Goal: Book appointment/travel/reservation

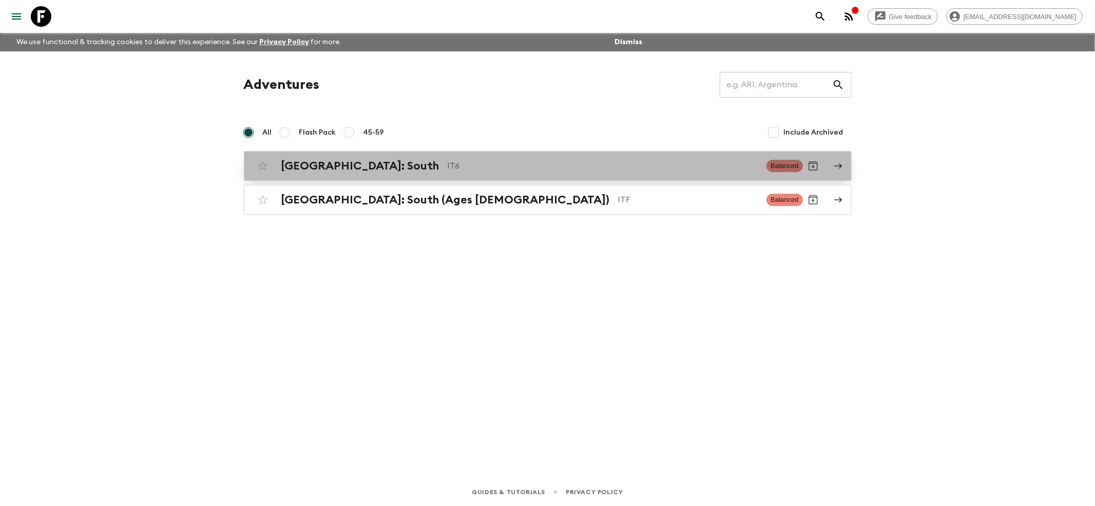
click at [286, 153] on link "[GEOGRAPHIC_DATA]: South IT6 Balanced" at bounding box center [548, 166] width 608 height 30
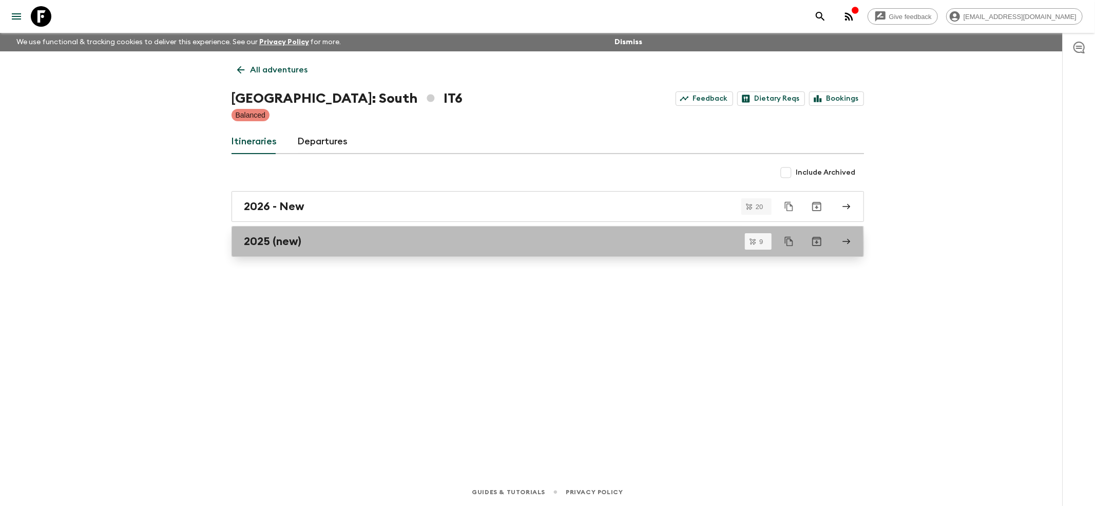
click at [263, 248] on h2 "2025 (new)" at bounding box center [273, 241] width 58 height 13
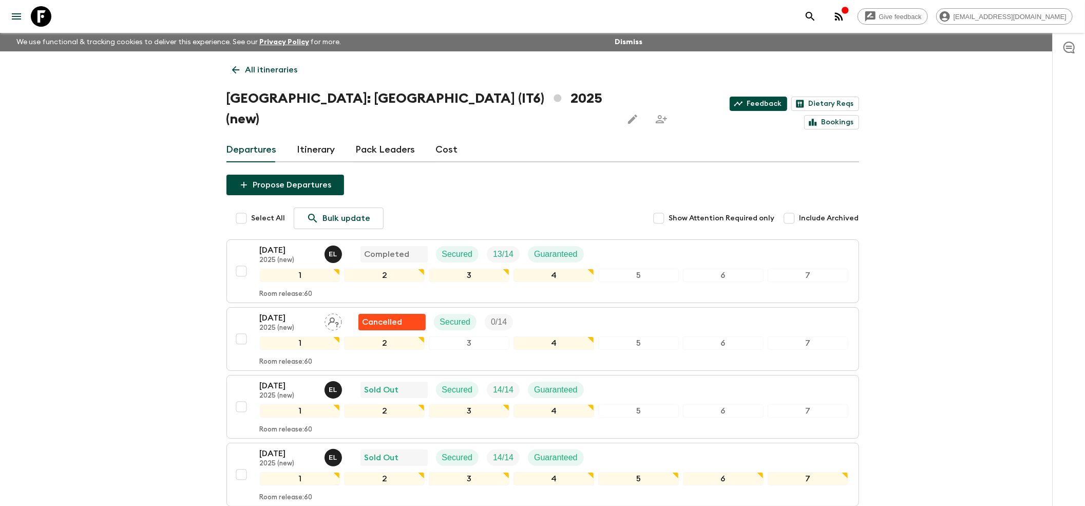
click at [730, 97] on link "Feedback" at bounding box center [759, 104] width 58 height 14
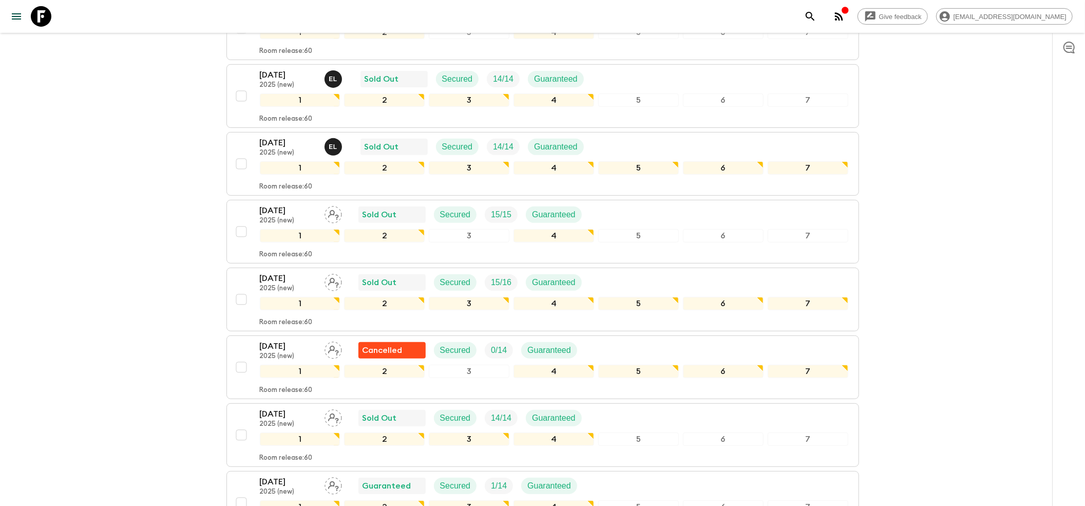
scroll to position [411, 0]
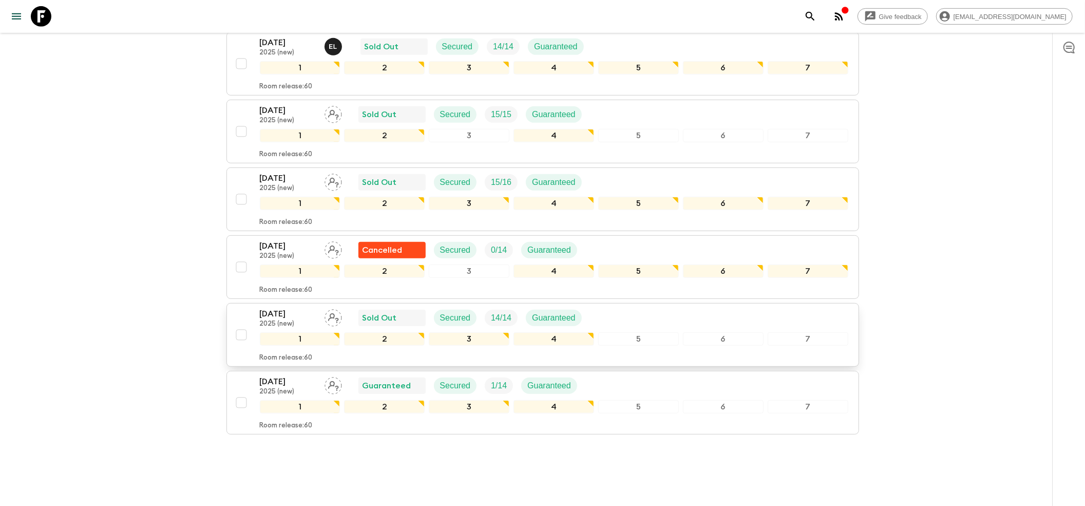
click at [266, 308] on p "[DATE]" at bounding box center [288, 314] width 56 height 12
